Goal: Task Accomplishment & Management: Use online tool/utility

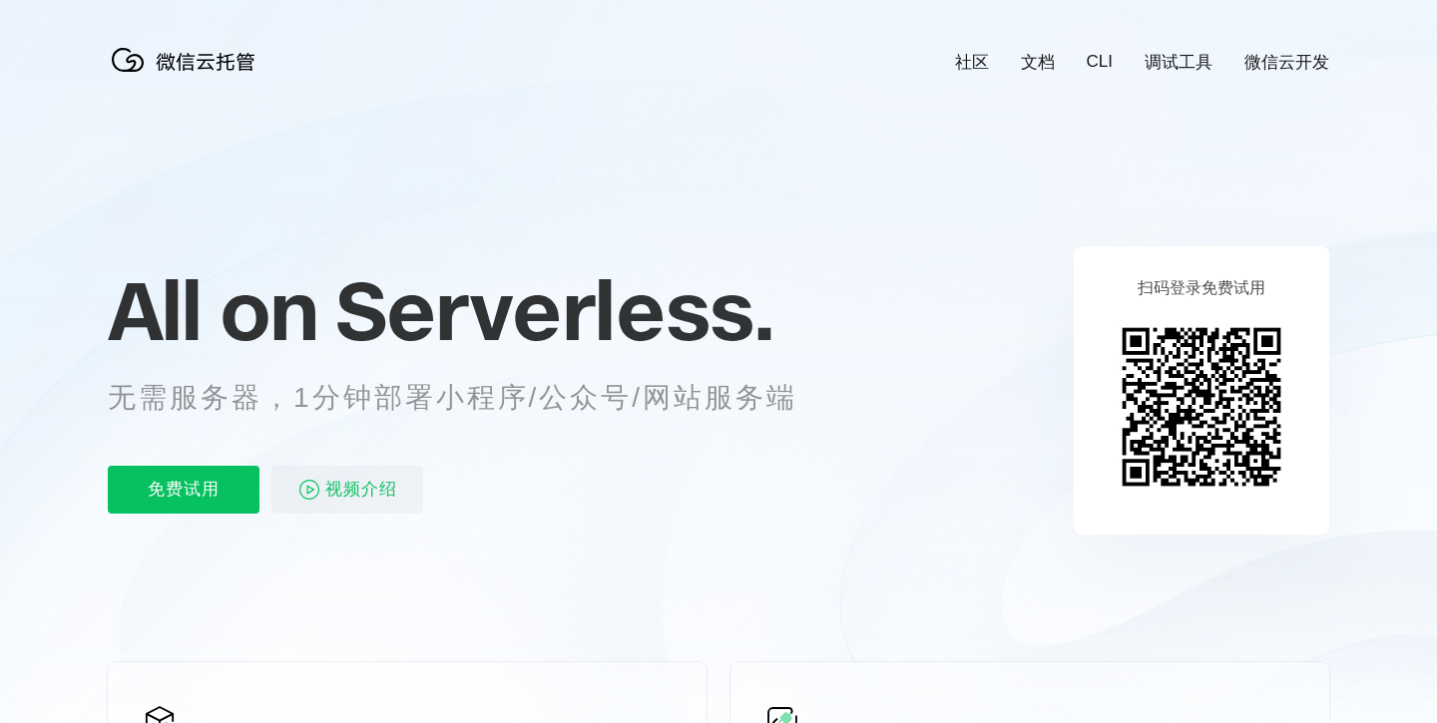
scroll to position [0, 3548]
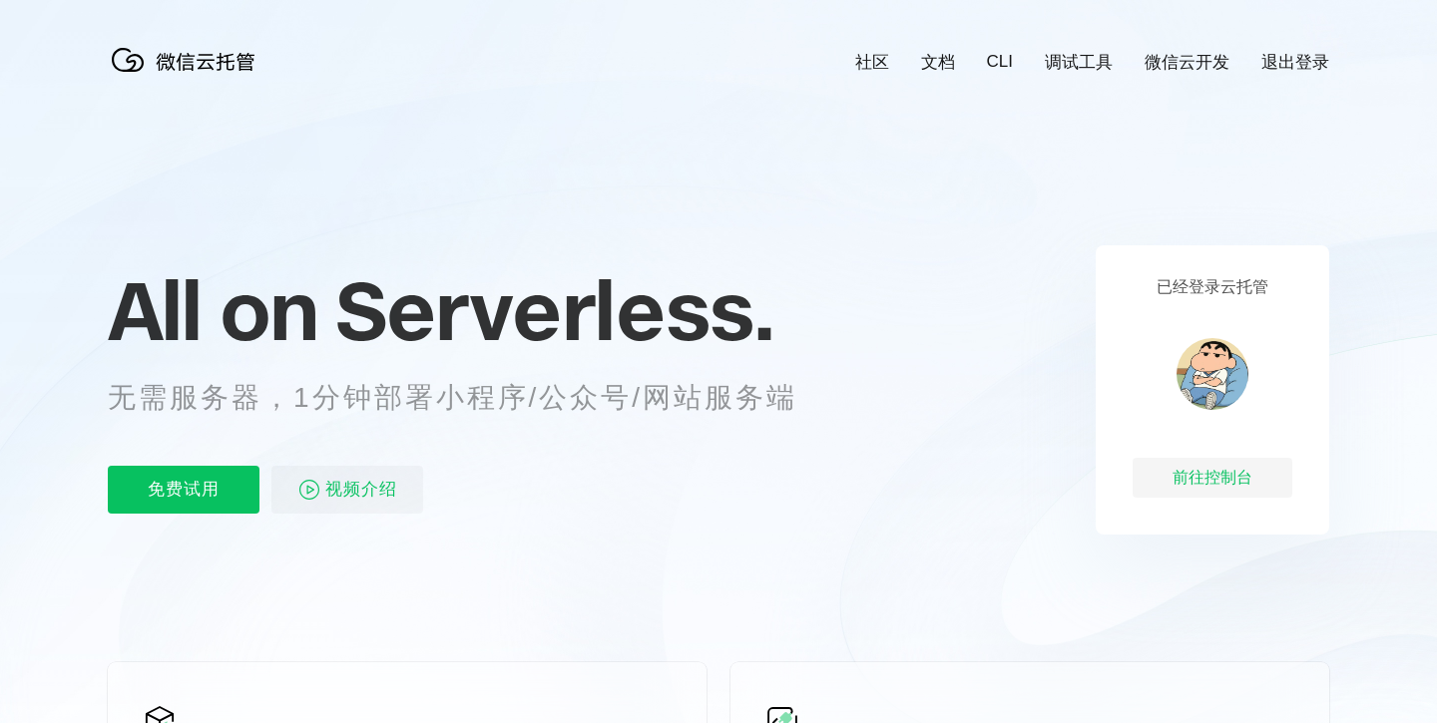
scroll to position [0, 3548]
click at [1236, 484] on div "前往控制台" at bounding box center [1212, 478] width 160 height 40
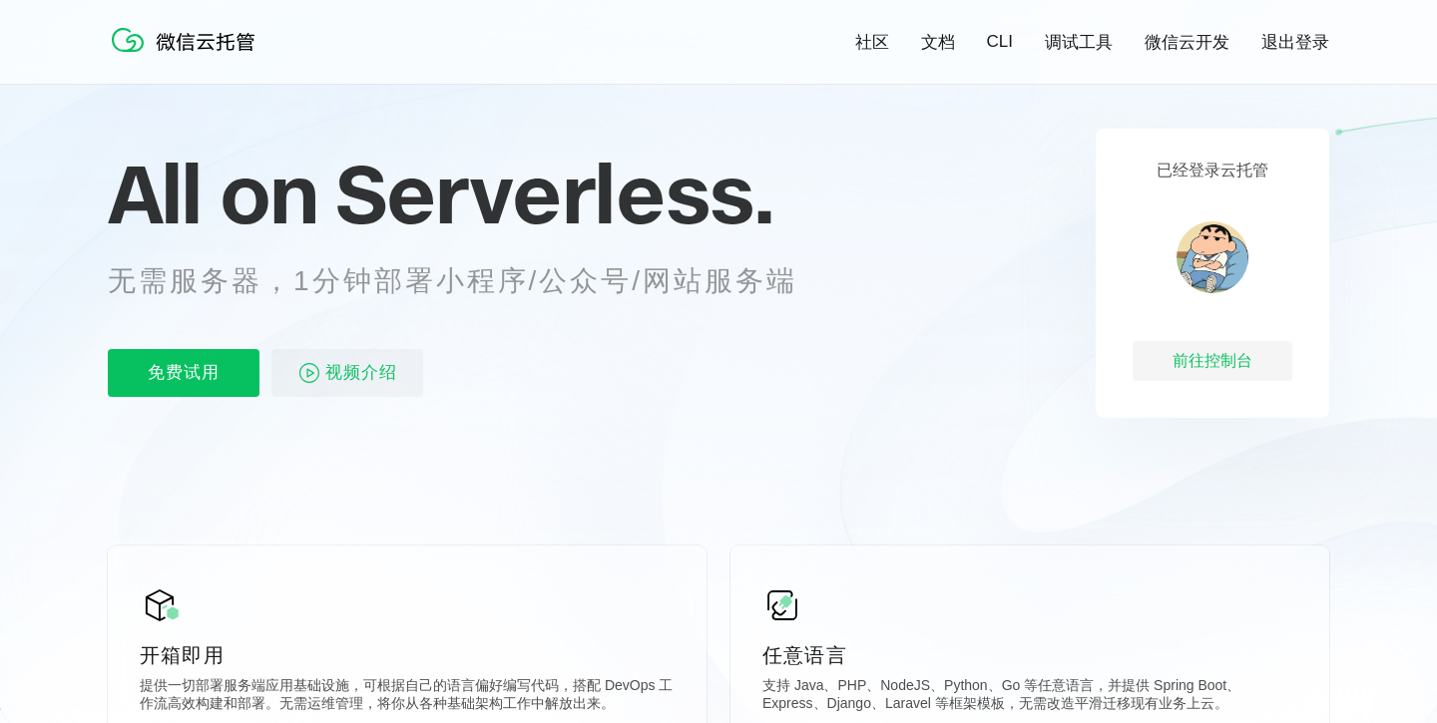
scroll to position [124, 0]
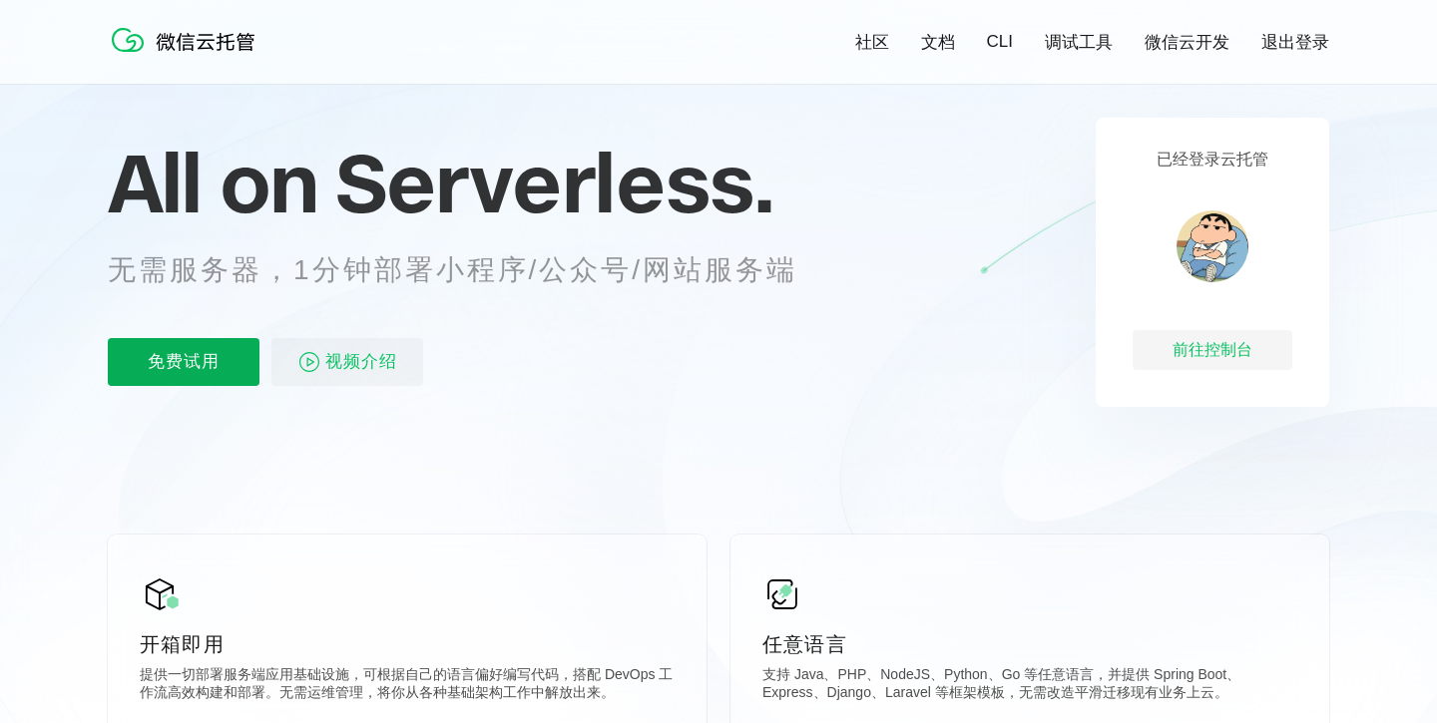
click at [179, 374] on p "免费试用" at bounding box center [184, 362] width 152 height 48
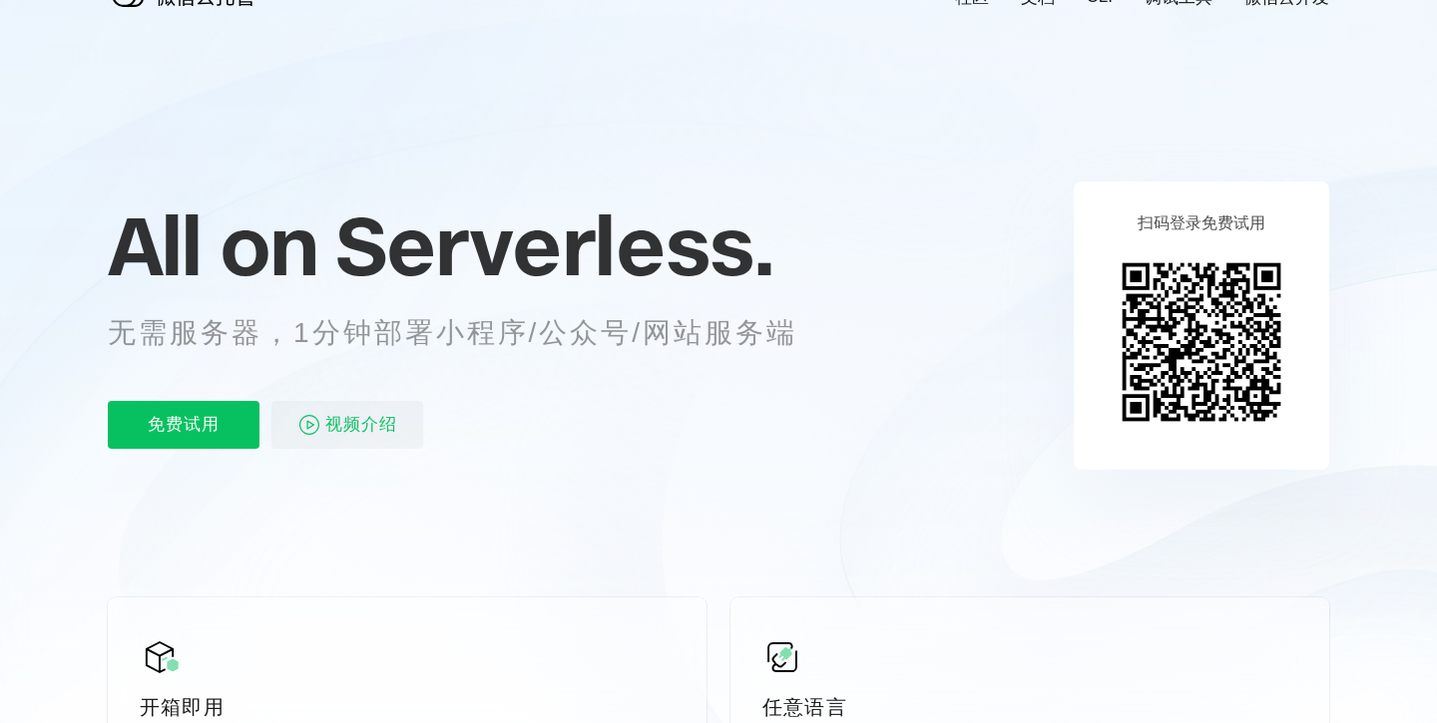
scroll to position [66, 0]
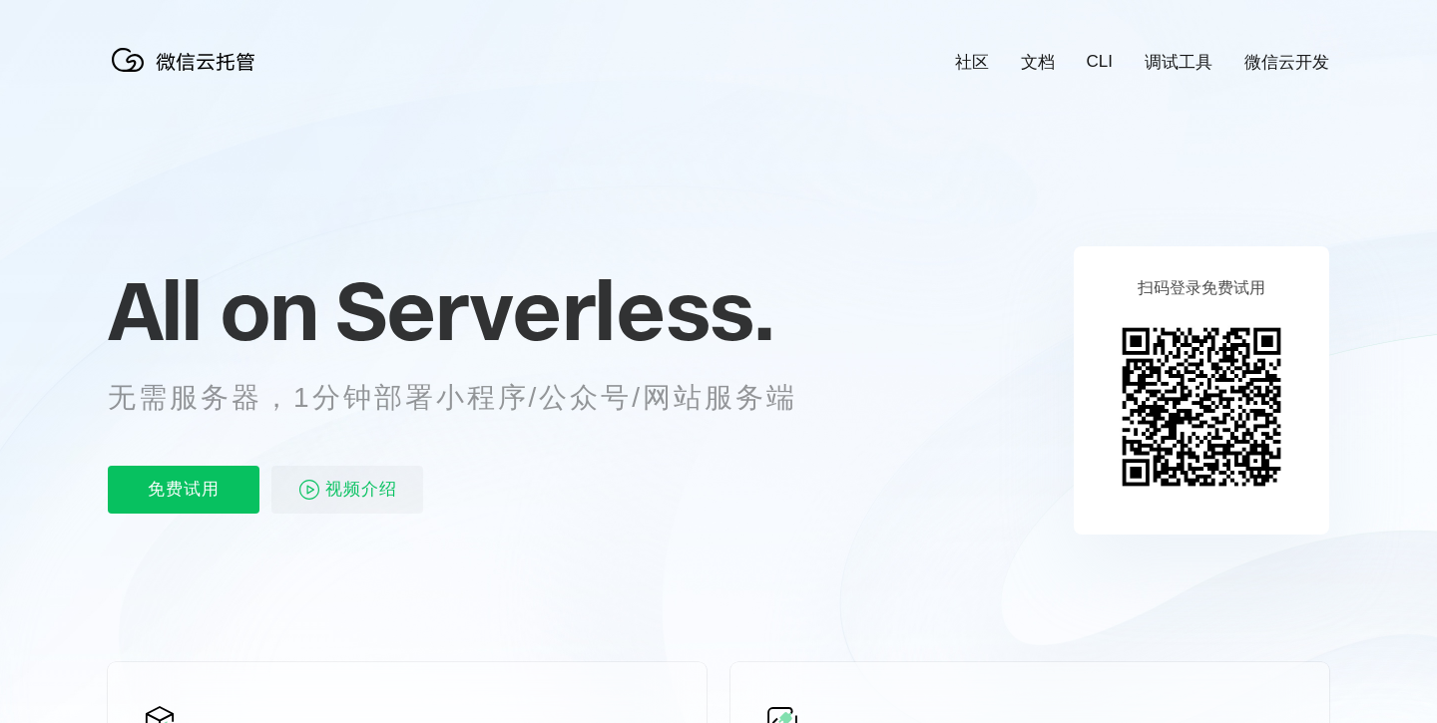
scroll to position [0, 3548]
click at [237, 66] on img at bounding box center [188, 60] width 160 height 40
